Goal: Task Accomplishment & Management: Manage account settings

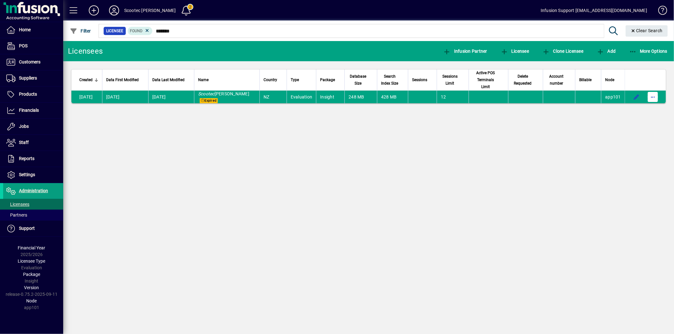
click at [656, 89] on span "button" at bounding box center [652, 96] width 15 height 15
click at [604, 106] on span "Request licensee be deleted" at bounding box center [620, 104] width 66 height 8
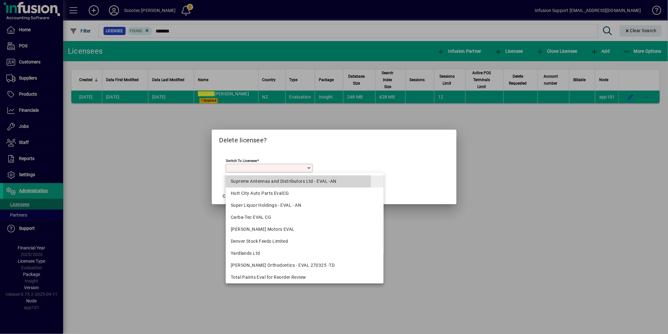
click at [249, 182] on div "Supreme Antennas and Distributors Ltd - EVAL -AN" at bounding box center [305, 181] width 148 height 7
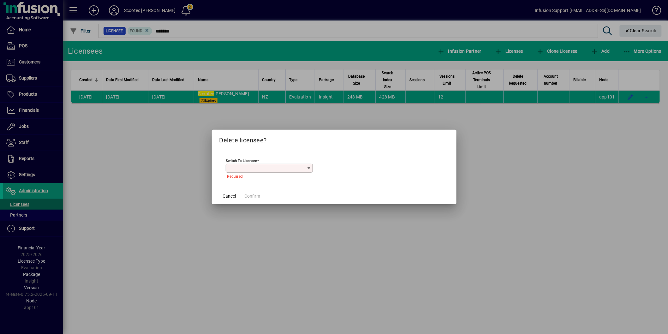
type input "**********"
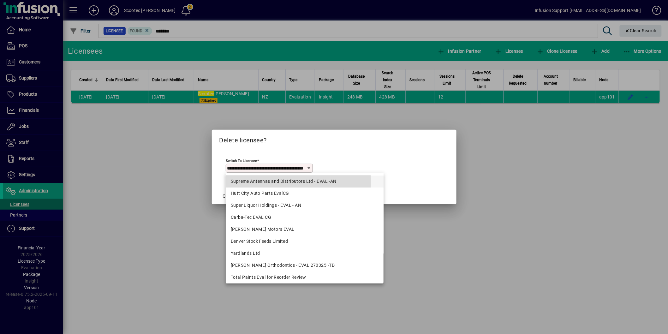
scroll to position [0, 25]
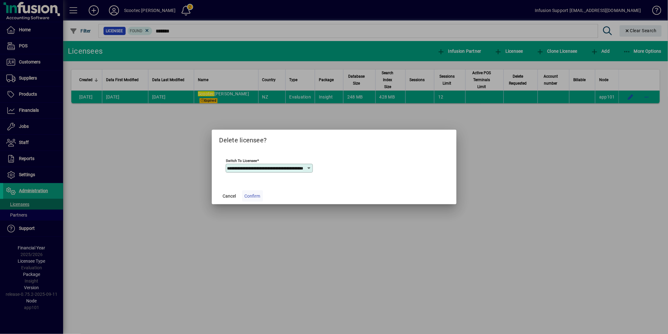
click at [252, 195] on span "Confirm" at bounding box center [253, 196] width 16 height 7
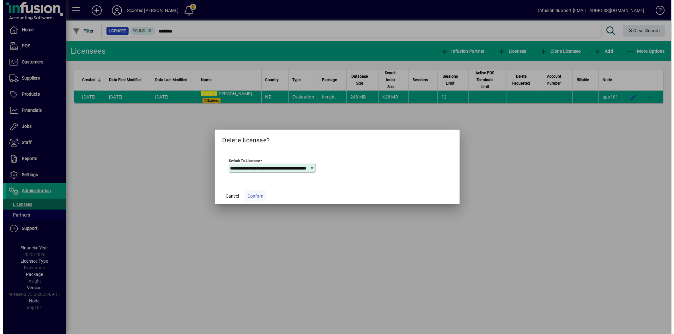
scroll to position [0, 0]
